Goal: Task Accomplishment & Management: Use online tool/utility

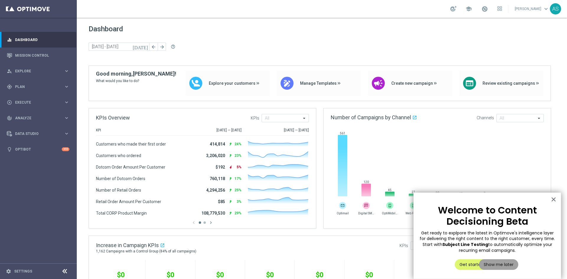
click at [490, 264] on button "Show me later" at bounding box center [498, 264] width 39 height 11
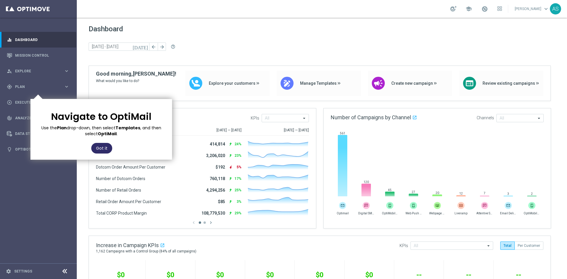
click at [94, 148] on button "Got it" at bounding box center [101, 148] width 21 height 11
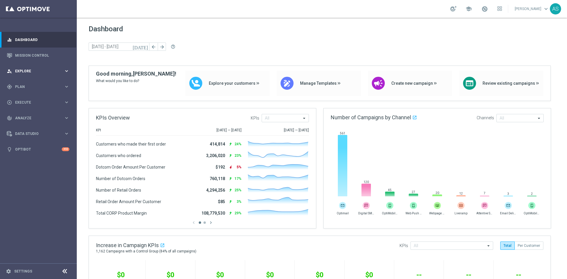
click at [25, 74] on div "person_search Explore keyboard_arrow_right" at bounding box center [38, 71] width 76 height 16
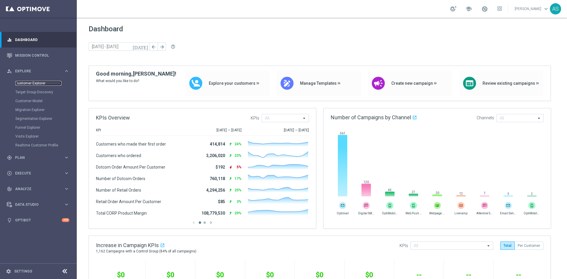
click at [26, 83] on link "Customer Explorer" at bounding box center [38, 83] width 46 height 5
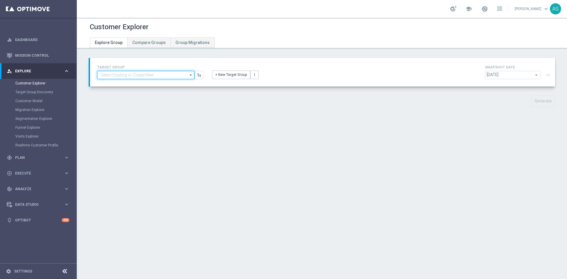
click at [165, 75] on input at bounding box center [145, 75] width 97 height 8
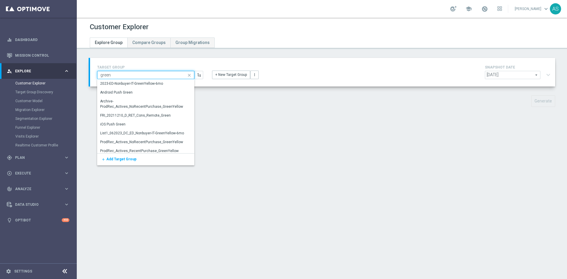
type input "green"
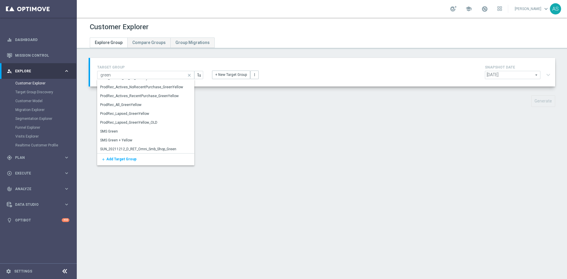
scroll to position [56, 0]
click at [229, 137] on div "Customer Explorer Explore Group Compare Groups Group Migrations TARGET GROUP gr…" at bounding box center [322, 149] width 490 height 262
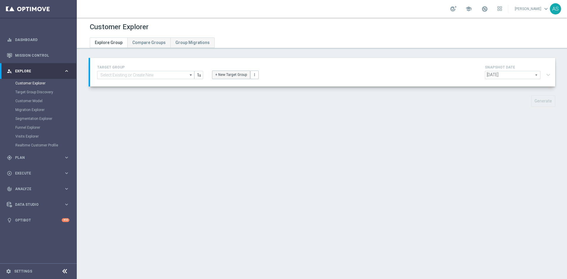
click at [228, 74] on button "+ New Target Group" at bounding box center [231, 75] width 38 height 8
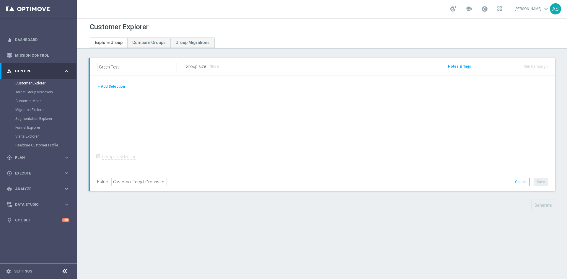
type input "Green Test"
click at [118, 182] on span "Customer Target Groups" at bounding box center [139, 182] width 55 height 8
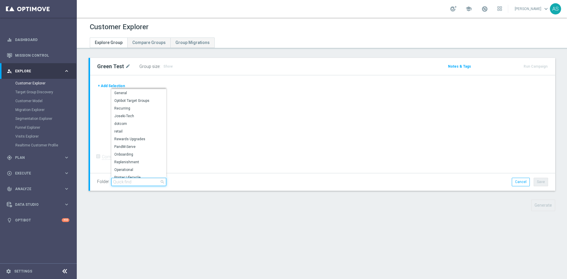
click at [136, 183] on input "search" at bounding box center [138, 182] width 55 height 8
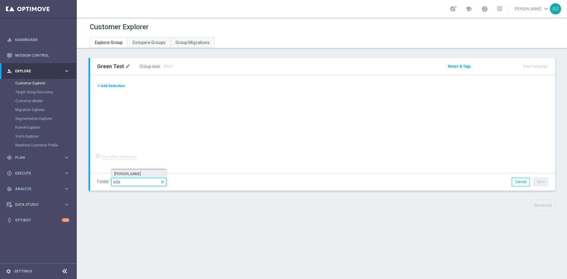
type input "ada"
click at [125, 171] on label "[PERSON_NAME]" at bounding box center [138, 174] width 55 height 8
type input "[PERSON_NAME]"
click at [109, 86] on button "+ Add Selection" at bounding box center [111, 86] width 28 height 7
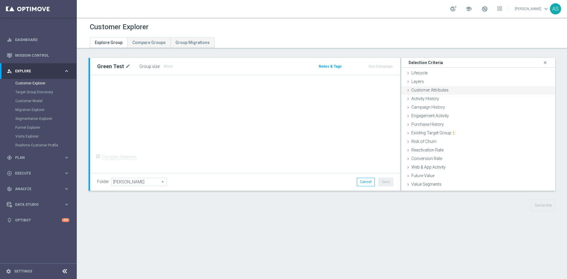
click at [435, 92] on span "Customer Attributes" at bounding box center [430, 90] width 37 height 5
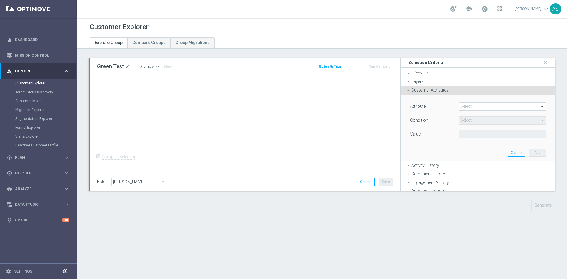
click at [465, 104] on span at bounding box center [502, 107] width 87 height 8
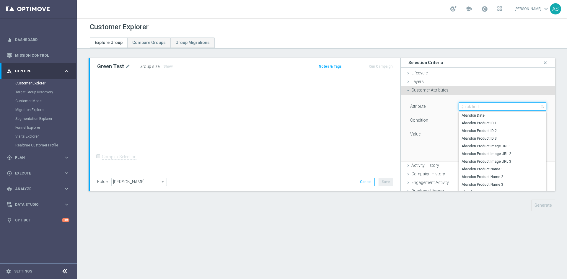
click at [465, 105] on input "search" at bounding box center [503, 107] width 88 height 8
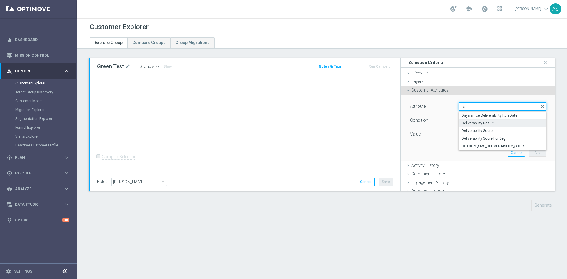
type input "deli"
click at [479, 125] on span "Deliverability Result" at bounding box center [503, 123] width 82 height 5
type input "Deliverability Result"
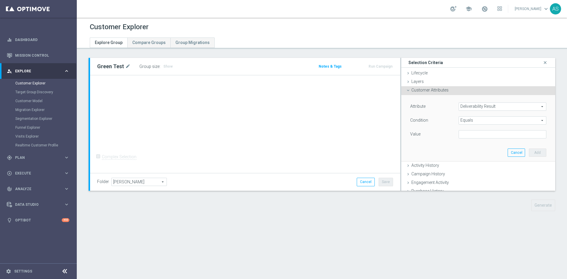
click at [466, 122] on span "Equals" at bounding box center [502, 121] width 87 height 8
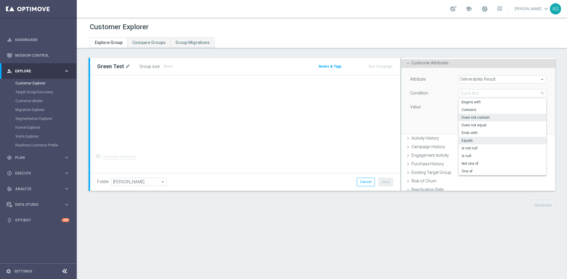
scroll to position [28, 0]
click at [467, 167] on label "One of" at bounding box center [503, 171] width 88 height 8
type input "One of"
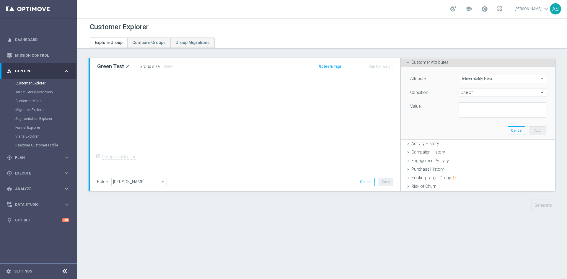
click at [490, 77] on span "Deliverability Result" at bounding box center [502, 79] width 87 height 8
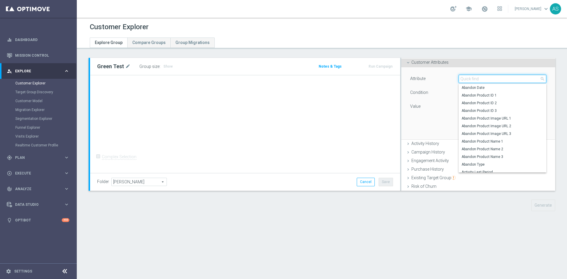
click at [485, 81] on input "search" at bounding box center [503, 79] width 88 height 8
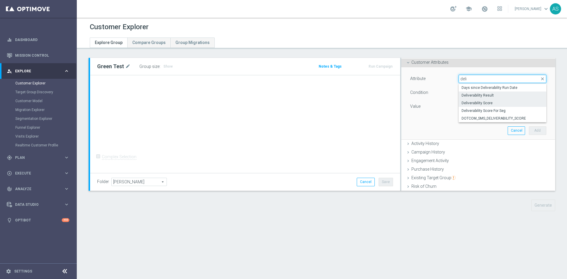
type input "deli"
click at [479, 99] on label "Deliverability Score" at bounding box center [503, 103] width 88 height 8
type input "Deliverability Score"
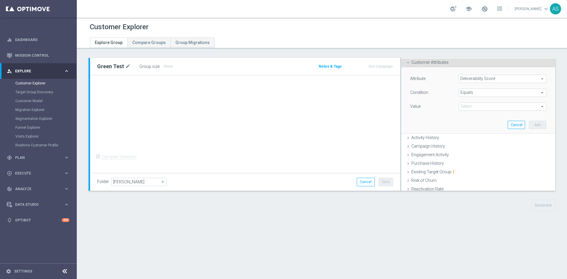
click at [477, 95] on span "Equals" at bounding box center [502, 93] width 87 height 8
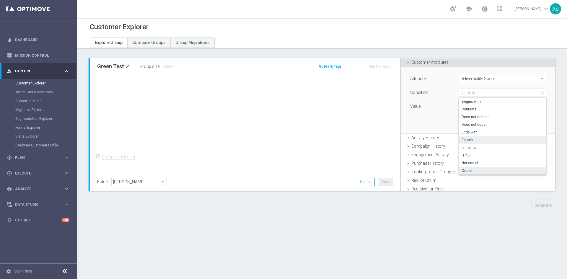
click at [462, 171] on span "One of" at bounding box center [503, 170] width 82 height 5
type input "One of"
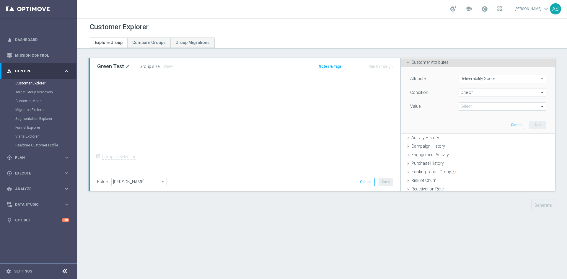
click at [480, 104] on span at bounding box center [502, 107] width 87 height 8
click at [463, 145] on input "GREEN" at bounding box center [465, 146] width 4 height 4
checkbox input "true"
type input "GREEN"
click at [425, 128] on div "Attribute Deliverability Score Deliverability Score arrow_drop_down search Cond…" at bounding box center [478, 100] width 145 height 66
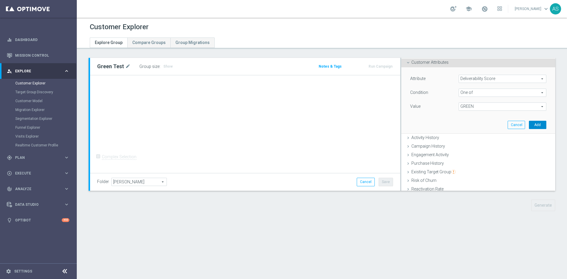
click at [529, 122] on button "Add" at bounding box center [537, 125] width 17 height 8
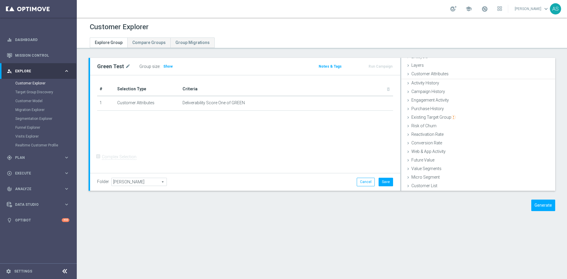
scroll to position [16, 0]
click at [438, 71] on div "Customer Attributes done selection saved" at bounding box center [479, 75] width 154 height 9
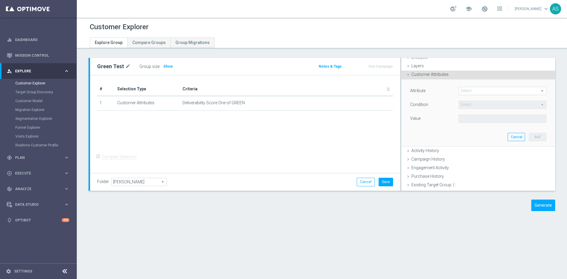
scroll to position [28, 0]
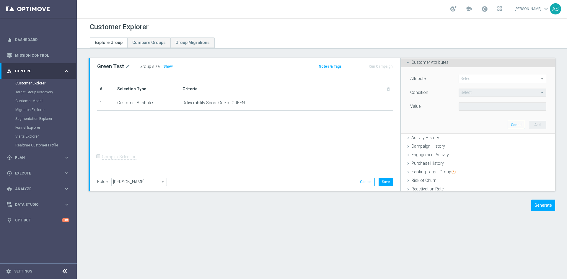
click at [469, 79] on span at bounding box center [502, 79] width 87 height 8
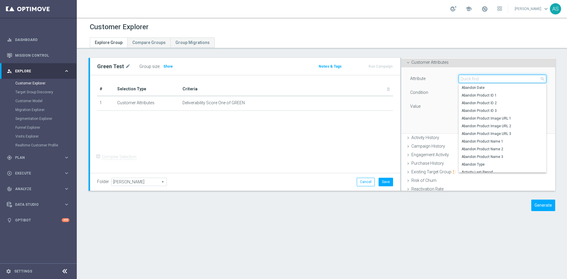
click at [469, 79] on input "search" at bounding box center [503, 79] width 88 height 8
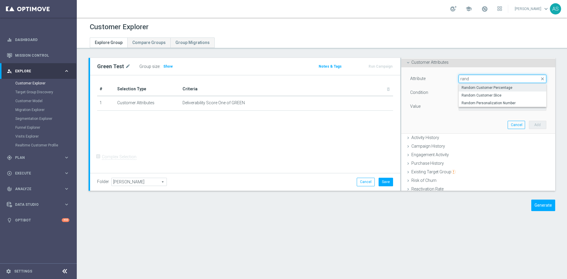
type input "rand"
click at [480, 89] on span "Random Customer Percentage" at bounding box center [503, 87] width 82 height 5
type input "Random Customer Percentage"
type input "Equals"
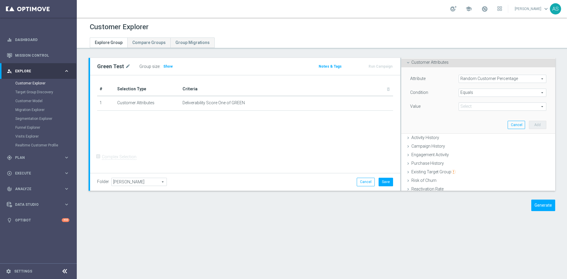
click at [463, 110] on div "Select arrow_drop_down search" at bounding box center [503, 107] width 88 height 8
click at [471, 143] on label "5%" at bounding box center [503, 146] width 88 height 8
type input "5%"
click at [529, 124] on button "Add" at bounding box center [537, 125] width 17 height 8
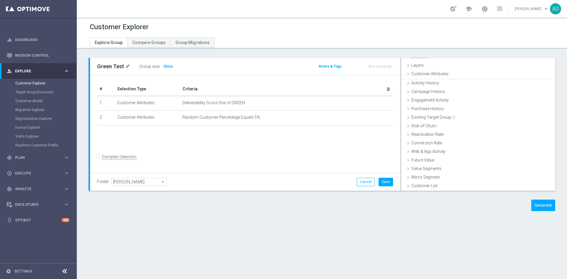
scroll to position [16, 0]
click at [388, 184] on button "Save" at bounding box center [386, 182] width 14 height 8
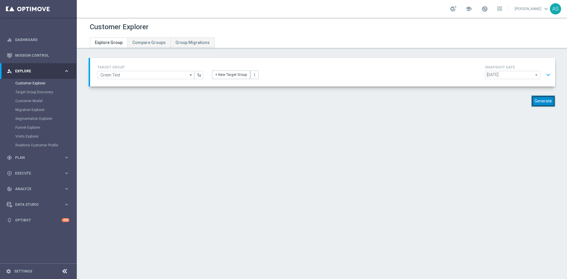
click at [544, 101] on button "Generate" at bounding box center [544, 101] width 24 height 12
click at [545, 74] on button "expand_more" at bounding box center [548, 74] width 9 height 11
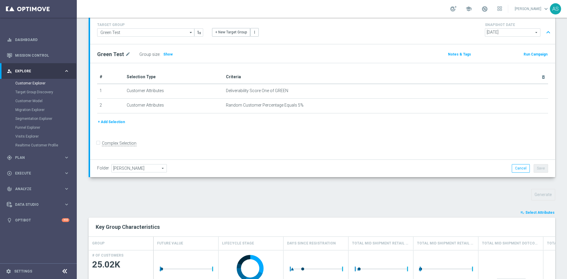
scroll to position [41, 0]
click at [117, 125] on button "+ Add Selection" at bounding box center [111, 123] width 28 height 7
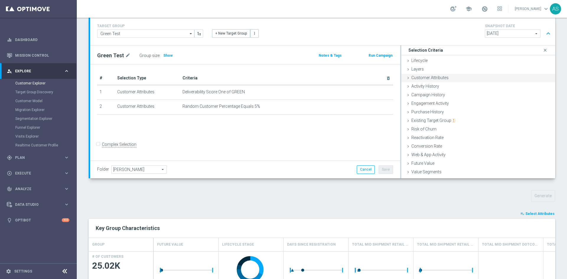
click at [447, 78] on div "Customer Attributes done" at bounding box center [479, 78] width 154 height 9
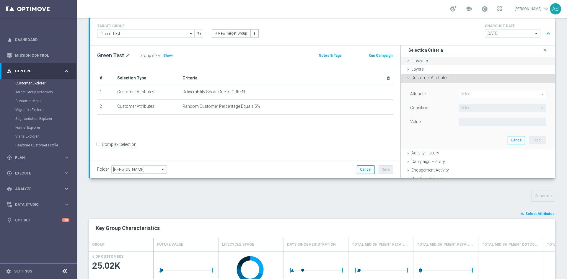
click at [425, 63] on div "Lifecycle done" at bounding box center [479, 61] width 154 height 9
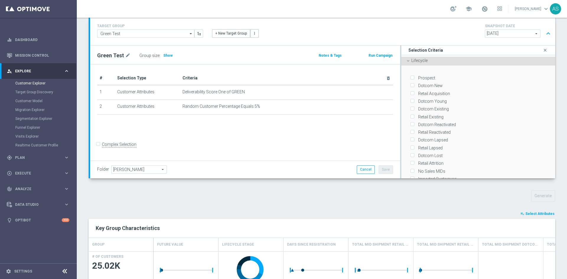
click at [410, 77] on input "Prospect" at bounding box center [412, 78] width 4 height 4
checkbox input "true"
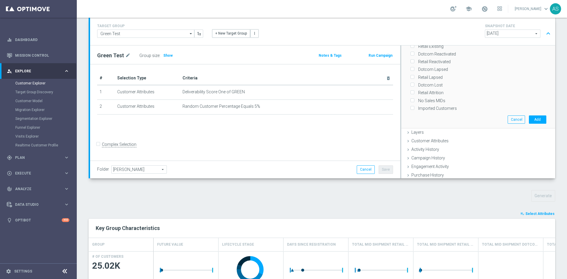
scroll to position [72, 0]
click at [529, 114] on button "Add" at bounding box center [537, 118] width 17 height 8
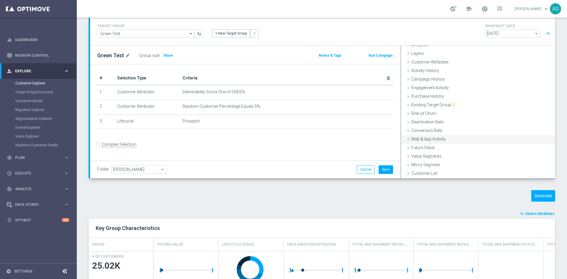
scroll to position [16, 0]
click at [383, 172] on button "Save" at bounding box center [386, 169] width 14 height 8
click at [539, 199] on button "Generate" at bounding box center [544, 196] width 24 height 12
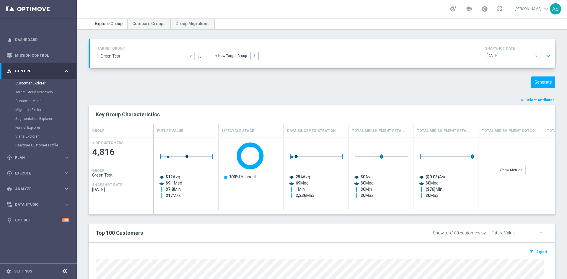
scroll to position [0, 0]
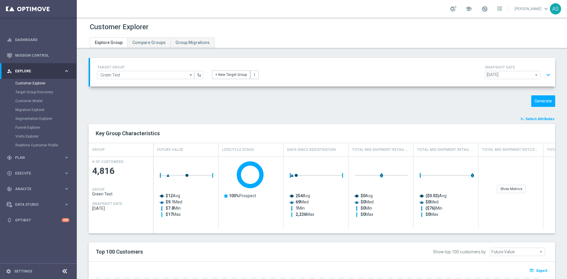
click at [544, 73] on button "expand_more" at bounding box center [548, 74] width 9 height 11
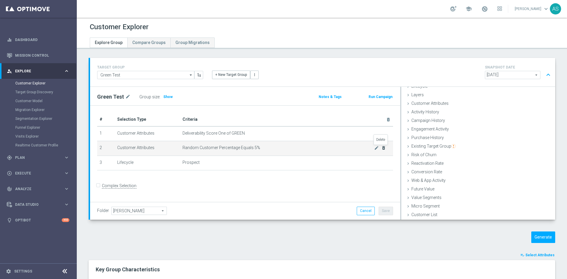
click at [382, 148] on icon "delete_forever" at bounding box center [383, 148] width 5 height 5
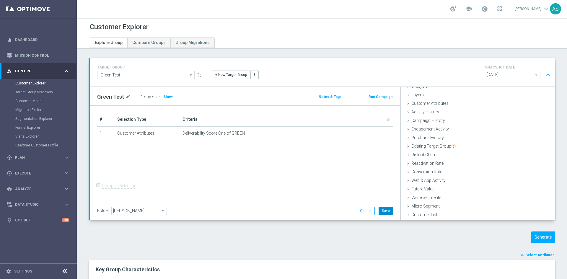
click at [386, 210] on button "Save" at bounding box center [386, 211] width 14 height 8
click at [418, 102] on span "Lifecycle" at bounding box center [420, 102] width 16 height 5
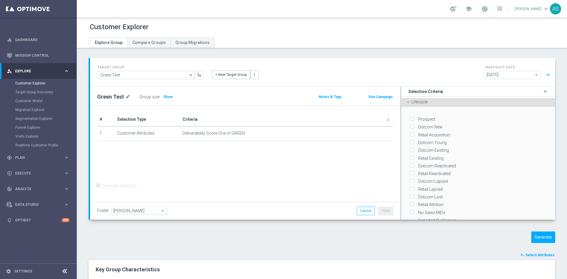
click at [431, 118] on label "Prospect" at bounding box center [425, 119] width 19 height 5
click at [414, 118] on input "Prospect" at bounding box center [412, 120] width 4 height 4
checkbox input "true"
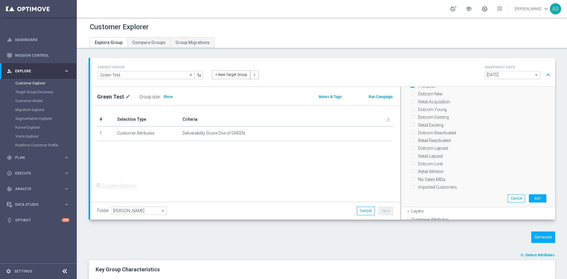
scroll to position [50, 0]
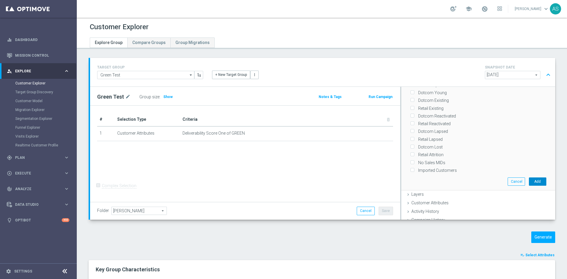
click at [529, 178] on button "Add" at bounding box center [537, 182] width 17 height 8
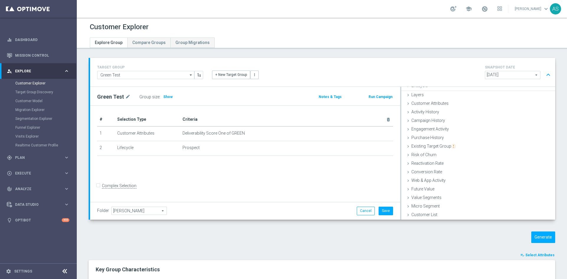
scroll to position [16, 0]
click at [379, 208] on button "Save" at bounding box center [386, 211] width 14 height 8
click at [547, 236] on button "Generate" at bounding box center [544, 238] width 24 height 12
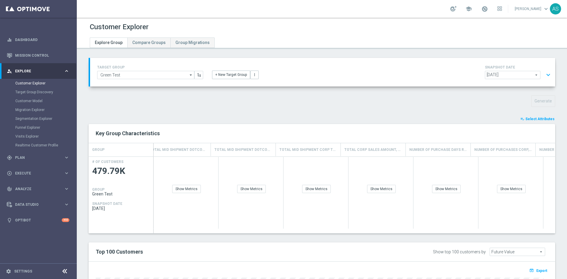
scroll to position [0, 335]
click at [364, 187] on div "Show Metrics" at bounding box center [369, 189] width 29 height 8
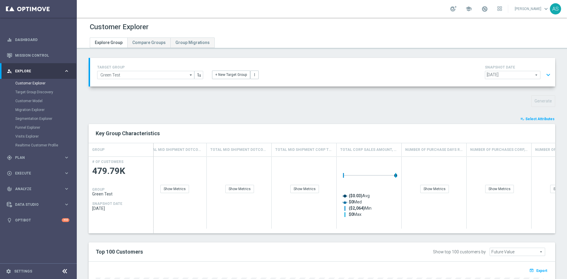
click at [540, 116] on button "playlist_add_check Select Attributes" at bounding box center [537, 119] width 35 height 7
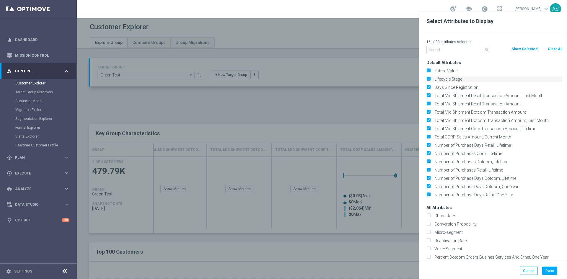
click at [428, 78] on input "Lifecycle Stage" at bounding box center [429, 80] width 4 height 4
checkbox input "false"
click at [430, 96] on input "Total Mid Shipment Retail Transaction Amount, Last Month" at bounding box center [429, 97] width 4 height 4
checkbox input "false"
click at [429, 101] on div "Total Mid Shipment Retail Transaction Amount" at bounding box center [494, 104] width 145 height 8
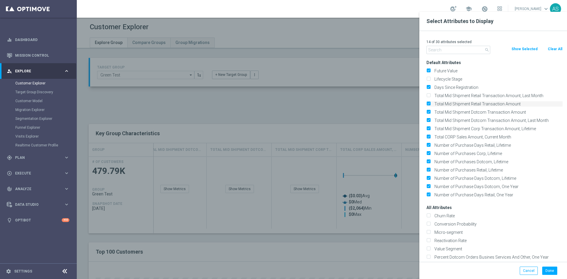
click at [429, 104] on input "Total Mid Shipment Retail Transaction Amount" at bounding box center [429, 105] width 4 height 4
checkbox input "false"
click at [433, 110] on label "Total Mid Shipment Dotcom Transaction Amount" at bounding box center [498, 112] width 130 height 5
click at [428, 111] on input "Total Mid Shipment Dotcom Transaction Amount" at bounding box center [429, 113] width 4 height 4
checkbox input "false"
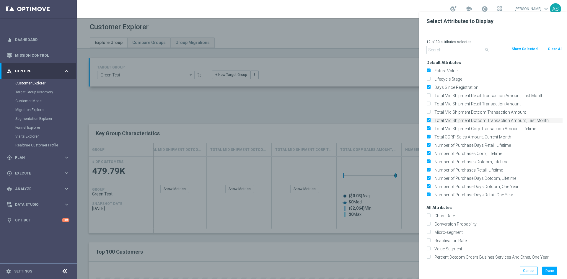
click at [429, 121] on input "Total Mid Shipment Dotcom Transaction Amount, Last Month" at bounding box center [429, 121] width 4 height 4
checkbox input "false"
click at [429, 125] on div "Total Mid Shipment Corp Transaction Amount, Lifetime" at bounding box center [494, 129] width 145 height 8
click at [429, 128] on div "Total Mid Shipment Corp Transaction Amount, Lifetime" at bounding box center [495, 128] width 136 height 5
click at [429, 136] on input "Total CORP Sales Amount, Current Month" at bounding box center [429, 138] width 4 height 4
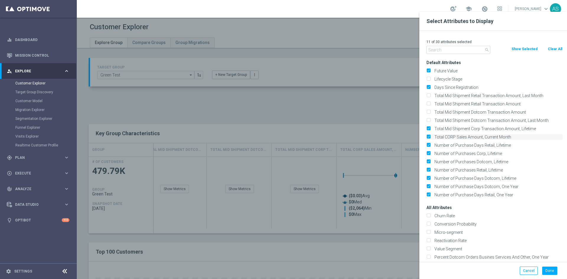
checkbox input "false"
click at [429, 129] on input "Total Mid Shipment Corp Transaction Amount, Lifetime" at bounding box center [429, 130] width 4 height 4
checkbox input "false"
click at [430, 145] on input "Number of Purchase Days Retail, Lifetime" at bounding box center [429, 146] width 4 height 4
checkbox input "false"
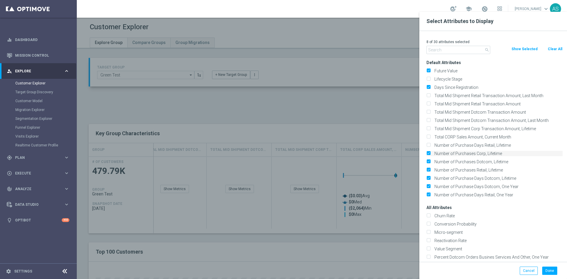
click at [429, 152] on input "Number of Purchases Corp, Lifetime" at bounding box center [429, 154] width 4 height 4
checkbox input "false"
click at [429, 161] on input "Number of Purchases Dotcom, Lifetime" at bounding box center [429, 163] width 4 height 4
checkbox input "false"
click at [429, 169] on input "Number of Purchases Retail, Lifetime" at bounding box center [429, 171] width 4 height 4
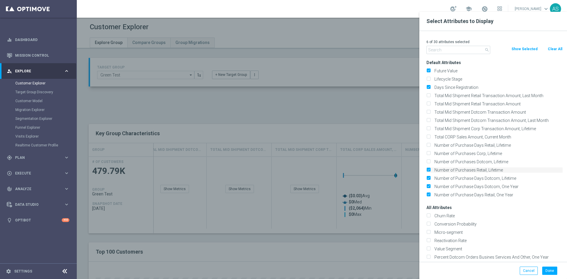
checkbox input "false"
click at [430, 177] on div "Number of Purchase Days Dotcom, Lifetime" at bounding box center [495, 178] width 136 height 5
click at [429, 186] on input "Number of Purchase Days Dotcom, One Year" at bounding box center [429, 188] width 4 height 4
checkbox input "false"
click at [428, 180] on input "Number of Purchase Days Dotcom, Lifetime" at bounding box center [429, 179] width 4 height 4
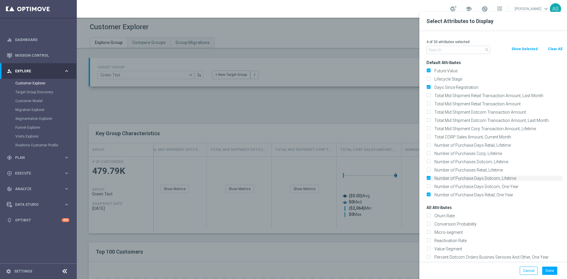
checkbox input "false"
click at [430, 195] on input "Number of Purchase Days Retail, One Year" at bounding box center [429, 196] width 4 height 4
checkbox input "false"
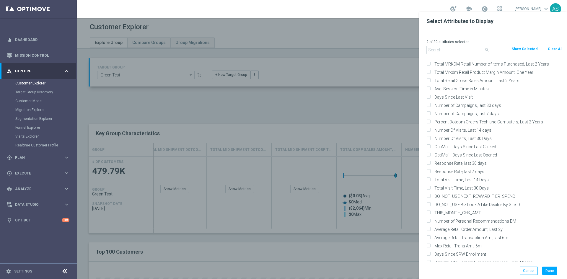
scroll to position [359, 0]
click at [429, 187] on input "Total Visit Time, Last 30 Days" at bounding box center [429, 189] width 4 height 4
checkbox input "true"
click at [433, 136] on label "Number Of Visits, Last 30 Days" at bounding box center [498, 138] width 130 height 5
click at [429, 137] on input "Number Of Visits, Last 30 Days" at bounding box center [429, 139] width 4 height 4
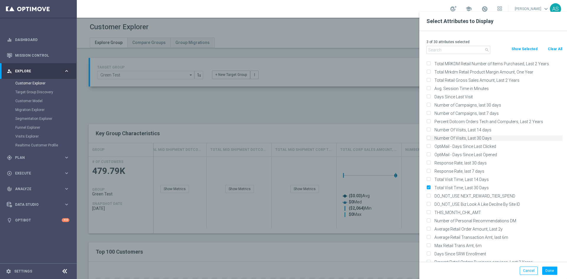
checkbox input "true"
click at [429, 105] on input "Number of Campaigns, last 30 days" at bounding box center [429, 106] width 4 height 4
checkbox input "true"
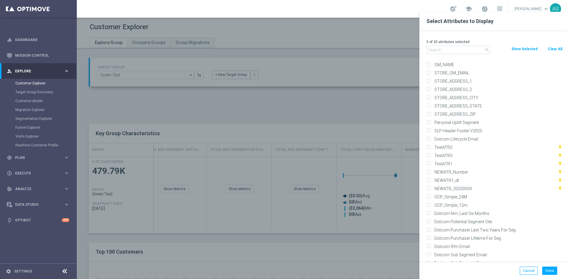
scroll to position [4910, 0]
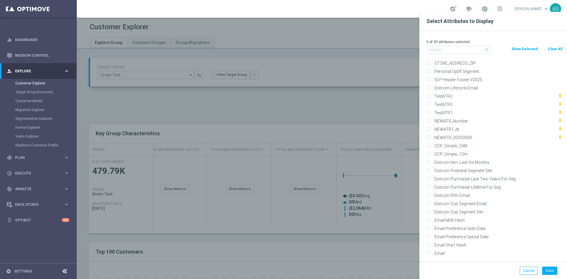
click at [429, 152] on div "OCP_Simple_12m" at bounding box center [495, 154] width 136 height 5
click at [433, 144] on label "OCP_Simple_24M" at bounding box center [498, 145] width 130 height 5
click at [427, 145] on input "OCP_Simple_24M" at bounding box center [429, 147] width 4 height 4
checkbox input "true"
click at [433, 152] on label "OCP_Simple_12m" at bounding box center [498, 154] width 130 height 5
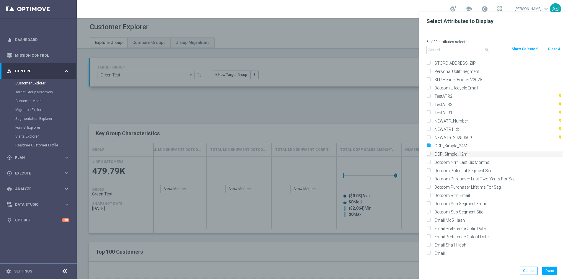
click at [429, 153] on input "OCP_Simple_12m" at bounding box center [429, 155] width 4 height 4
checkbox input "true"
click at [550, 269] on button "Done" at bounding box center [550, 271] width 15 height 8
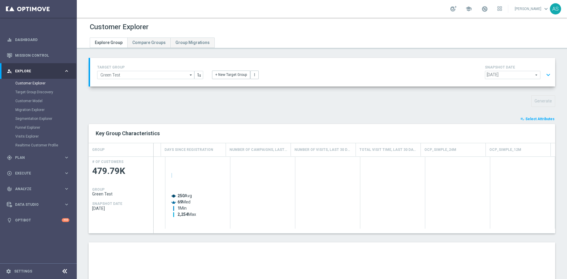
scroll to position [0, 58]
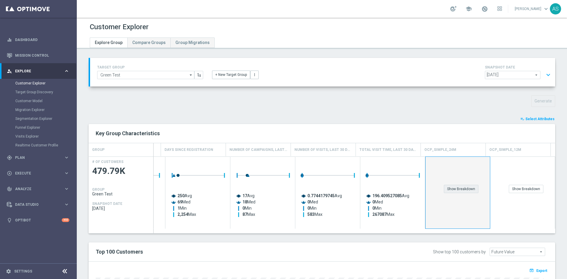
click at [465, 193] on div "Show Breakdown" at bounding box center [461, 189] width 35 height 8
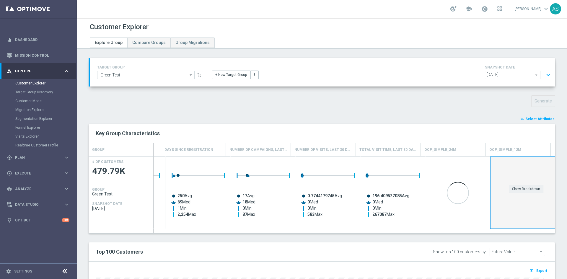
click at [524, 190] on div "Show Breakdown" at bounding box center [526, 189] width 35 height 8
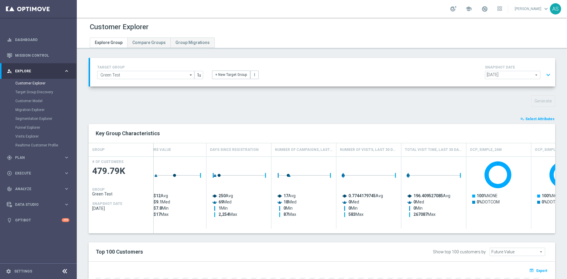
scroll to position [0, 0]
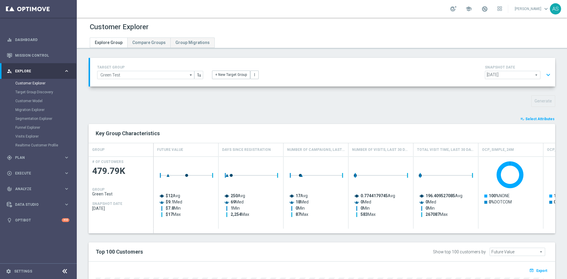
click at [532, 116] on button "playlist_add_check Select Attributes" at bounding box center [537, 119] width 35 height 7
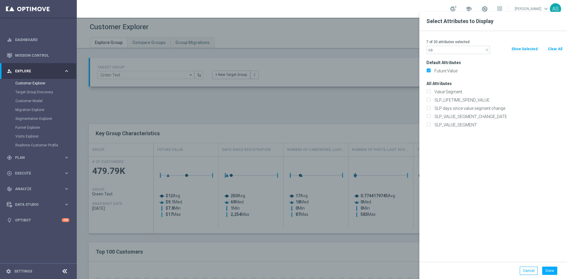
type input "v"
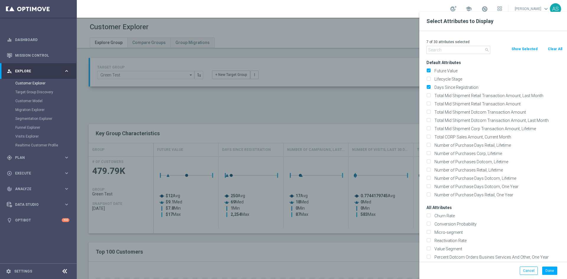
type input "l"
type input "f"
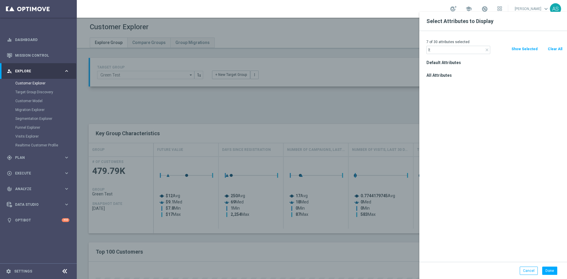
type input "l"
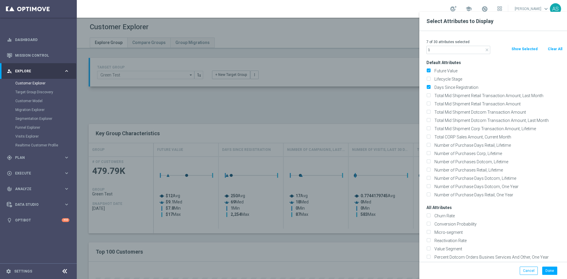
type input "lif"
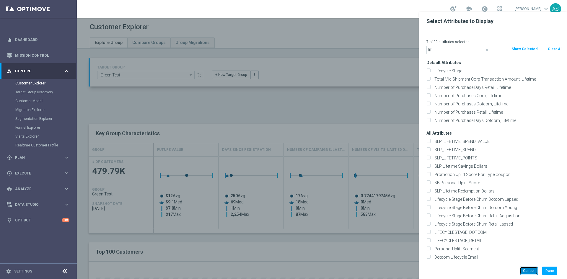
click at [529, 271] on button "Cancel" at bounding box center [529, 271] width 18 height 8
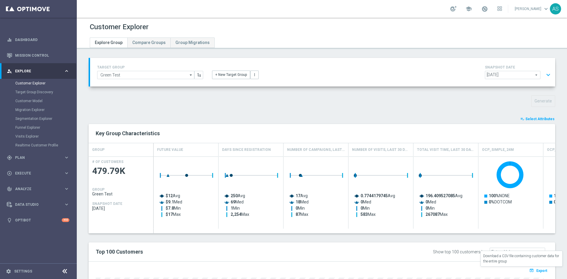
click at [537, 269] on span "Export" at bounding box center [542, 271] width 11 height 4
click at [544, 73] on button "expand_more" at bounding box center [548, 74] width 9 height 11
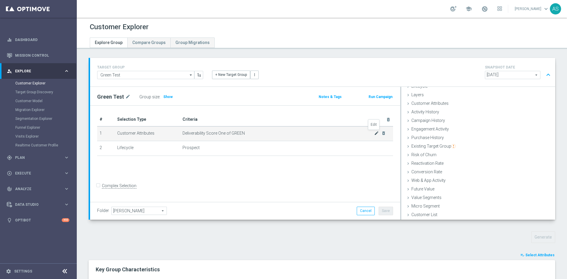
click at [374, 135] on icon "mode_edit" at bounding box center [376, 133] width 5 height 5
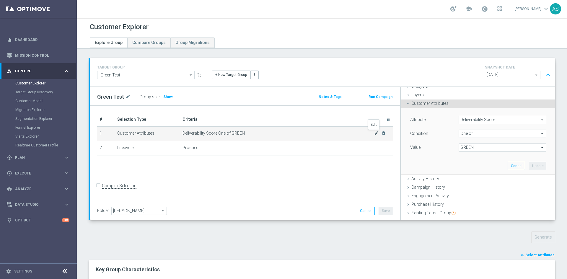
scroll to position [19, 0]
click at [534, 142] on span "GREEN" at bounding box center [502, 144] width 87 height 8
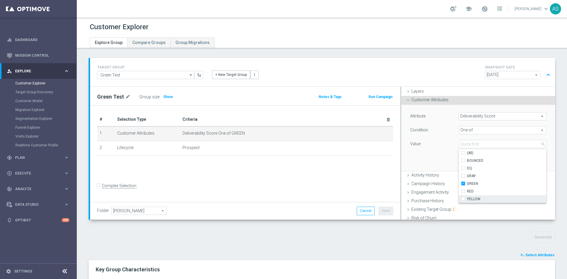
click at [463, 199] on input "YELLOW" at bounding box center [465, 199] width 4 height 4
checkbox input "true"
type input "Selected 2 of 6"
click at [438, 162] on div "Attribute Deliverability Score Deliverability Score arrow_drop_down search Cond…" at bounding box center [478, 138] width 145 height 66
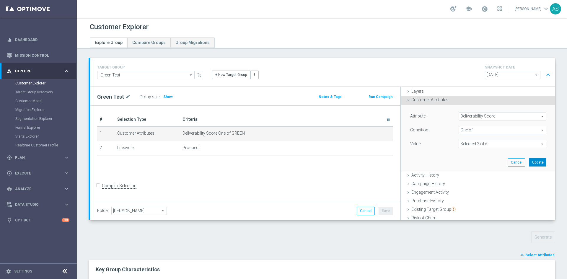
click at [533, 165] on button "Update" at bounding box center [537, 162] width 17 height 8
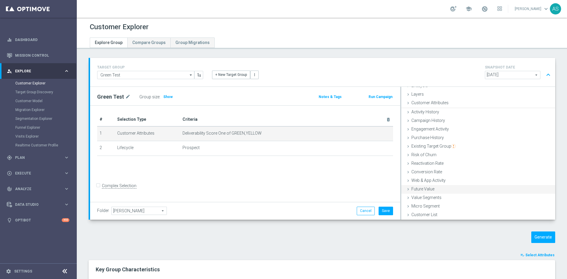
scroll to position [16, 0]
click at [541, 256] on span "Select Attributes" at bounding box center [540, 255] width 29 height 4
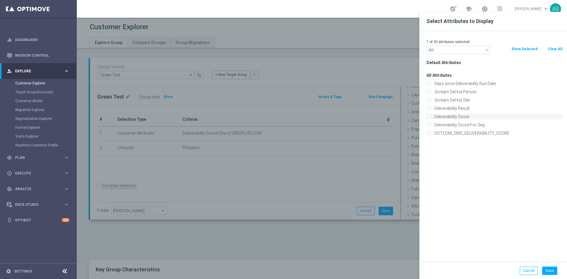
type input "del"
click at [459, 116] on label "Deliverability Score" at bounding box center [498, 116] width 130 height 5
click at [431, 116] on input "Deliverability Score" at bounding box center [429, 118] width 4 height 4
checkbox input "true"
click at [549, 272] on button "Done" at bounding box center [550, 271] width 15 height 8
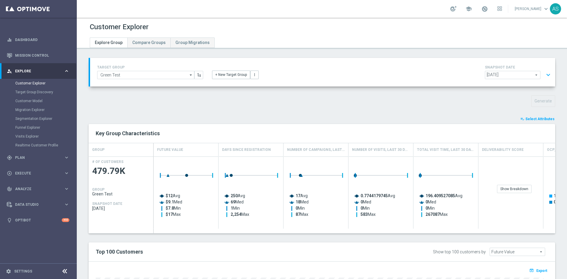
click at [544, 74] on button "expand_more" at bounding box center [548, 74] width 9 height 11
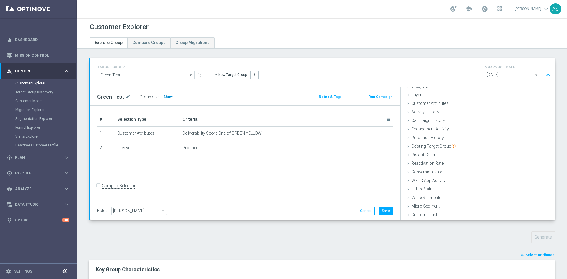
click at [163, 94] on h3 "Show" at bounding box center [168, 97] width 11 height 7
click at [386, 212] on button "Save" at bounding box center [386, 211] width 14 height 8
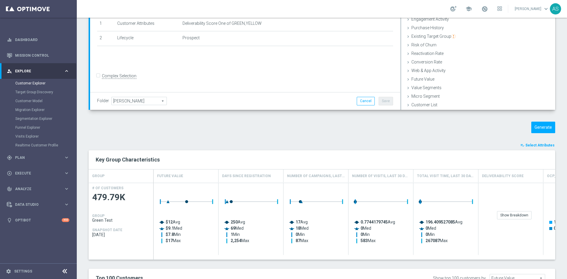
scroll to position [112, 0]
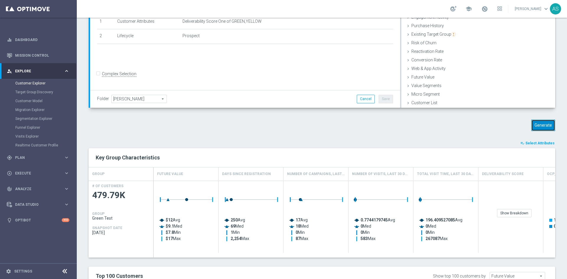
click at [538, 129] on button "Generate" at bounding box center [544, 126] width 24 height 12
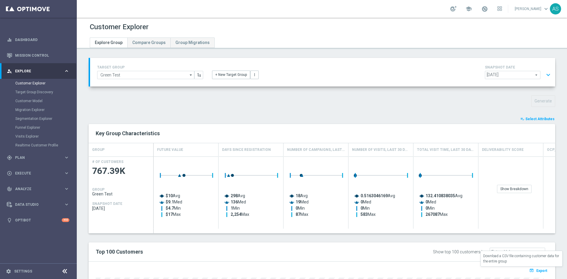
click at [542, 273] on span "Export" at bounding box center [542, 271] width 11 height 4
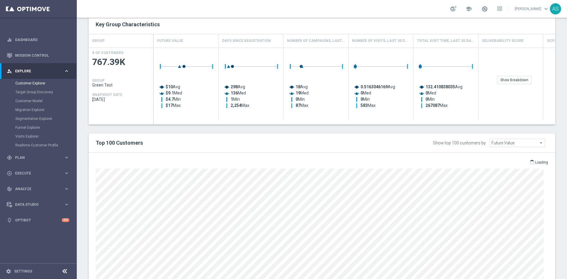
scroll to position [142, 0]
